Goal: Information Seeking & Learning: Learn about a topic

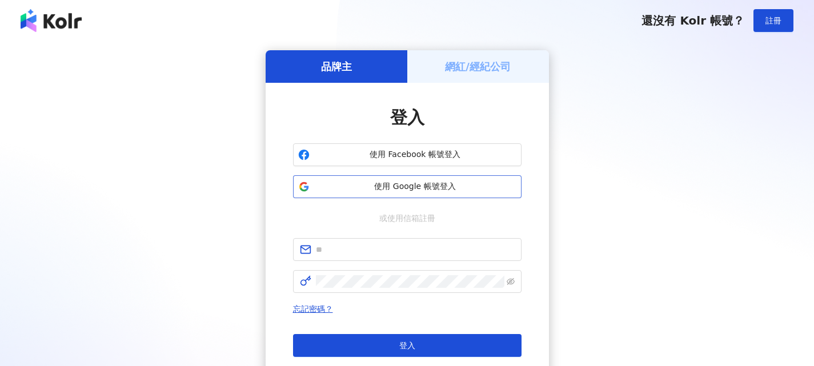
click at [451, 185] on span "使用 Google 帳號登入" at bounding box center [415, 186] width 202 height 11
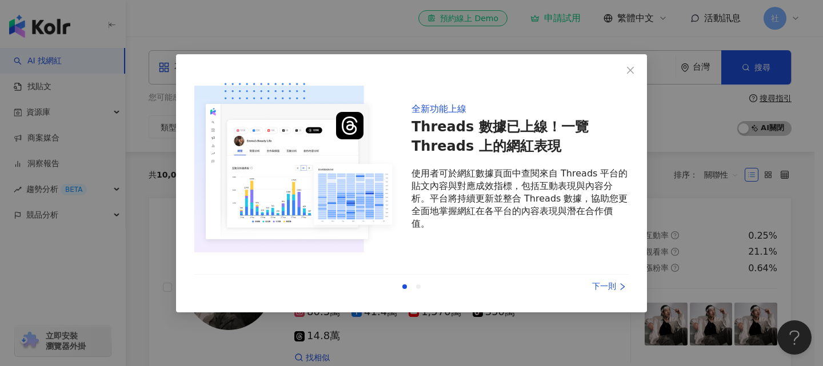
click at [418, 287] on div at bounding box center [418, 287] width 5 height 5
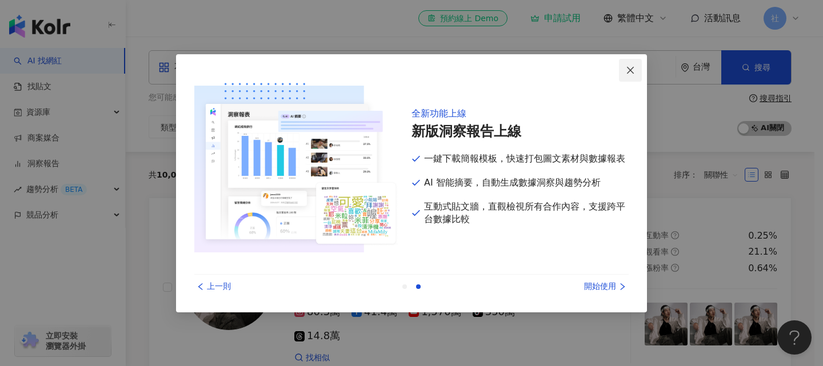
click at [628, 71] on icon "close" at bounding box center [630, 70] width 9 height 9
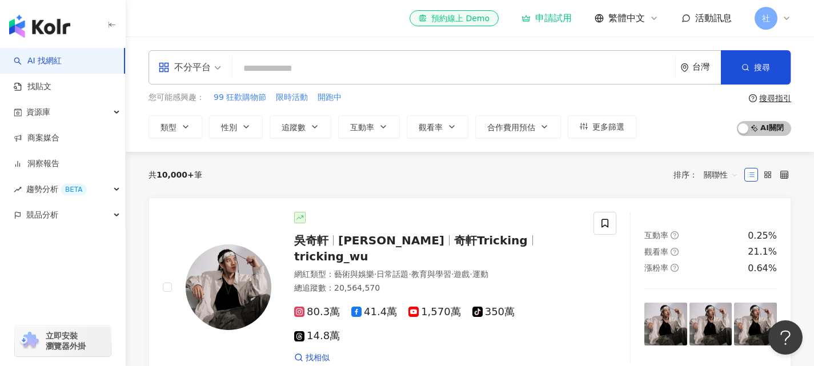
click at [290, 67] on input "search" at bounding box center [454, 69] width 434 height 22
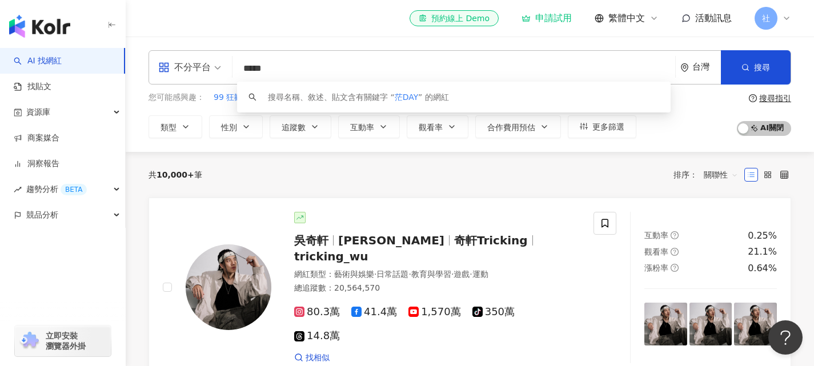
type input "****"
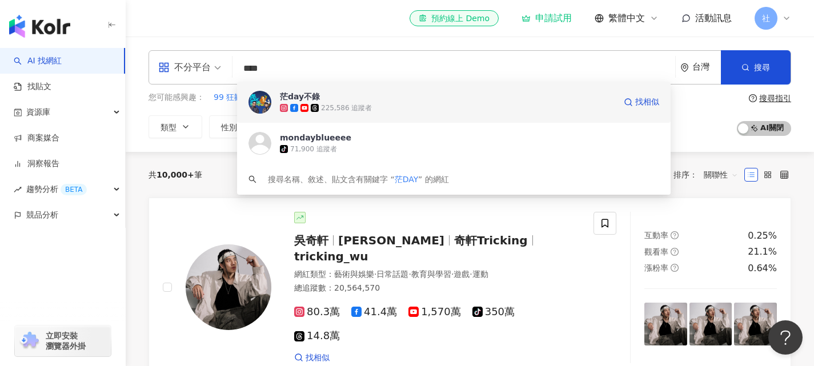
click at [390, 103] on div "225,586 追蹤者" at bounding box center [447, 107] width 335 height 11
